Goal: Complete application form

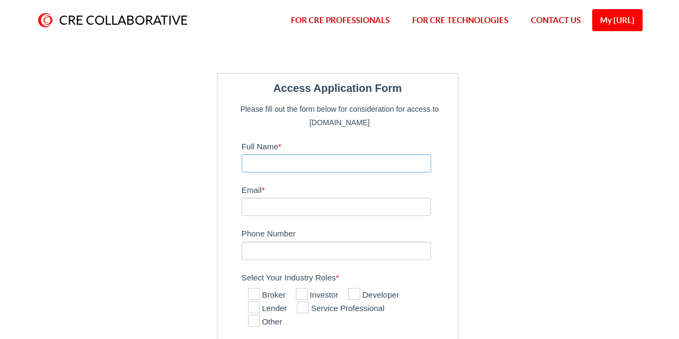
click at [307, 168] on input "Full Name *" at bounding box center [337, 163] width 190 height 18
type input "[PERSON_NAME]"
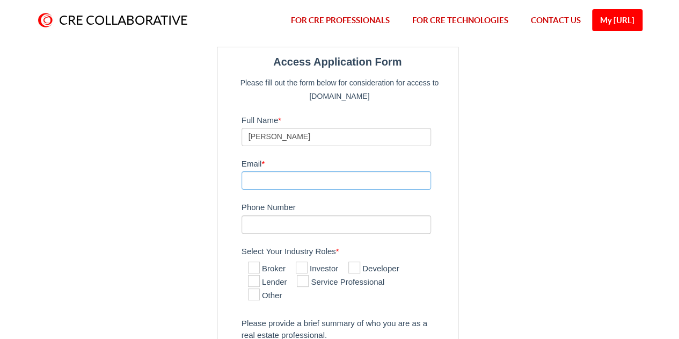
scroll to position [26, 0]
type input "[EMAIL_ADDRESS][DOMAIN_NAME]"
click at [330, 221] on input "Phone Number" at bounding box center [337, 225] width 190 height 18
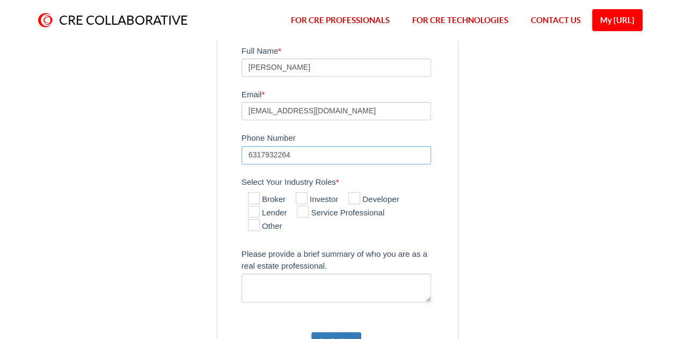
scroll to position [96, 0]
type input "6317932264"
click at [306, 195] on icon at bounding box center [302, 198] width 12 height 12
click at [303, 195] on input "Investor" at bounding box center [299, 198] width 7 height 7
checkbox input "true"
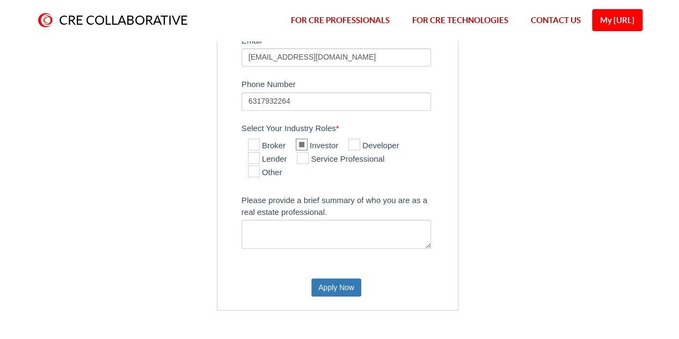
scroll to position [156, 0]
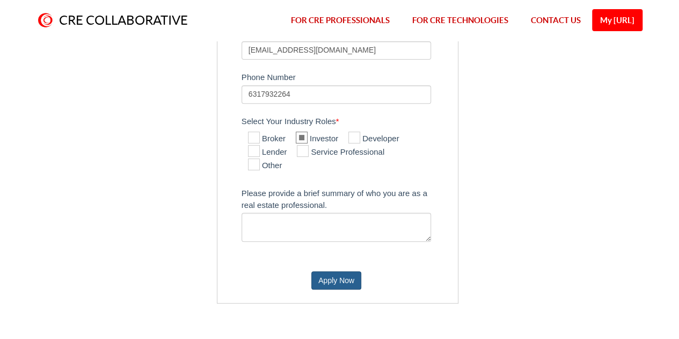
click at [323, 273] on button "Apply Now" at bounding box center [336, 280] width 50 height 18
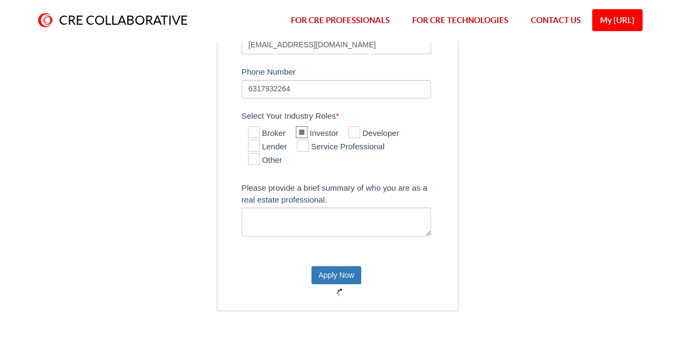
scroll to position [152, 0]
